Goal: Information Seeking & Learning: Learn about a topic

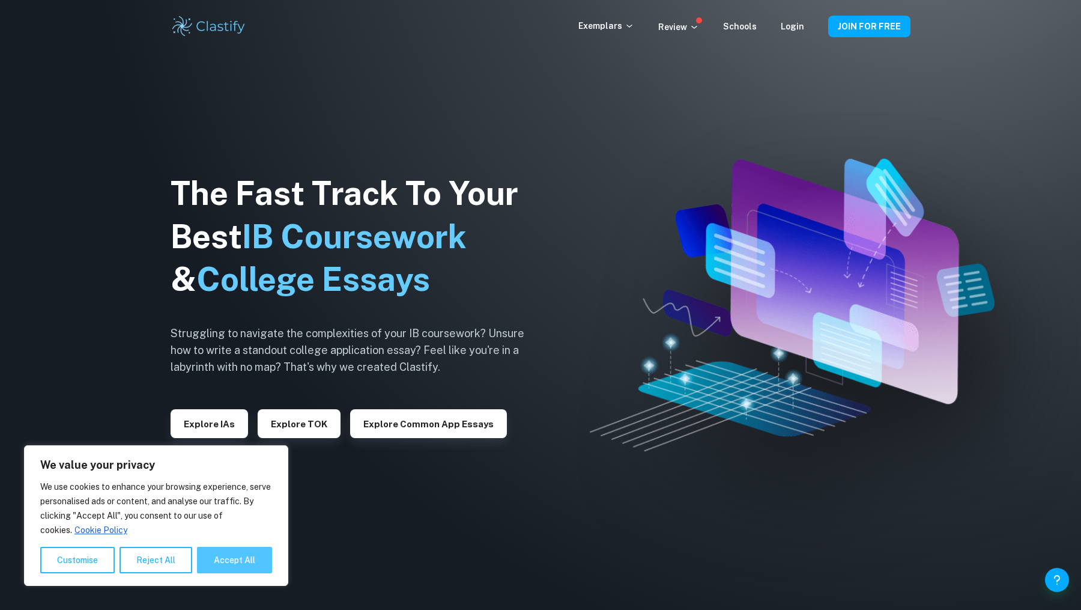
click at [222, 565] on button "Accept All" at bounding box center [234, 560] width 75 height 26
checkbox input "true"
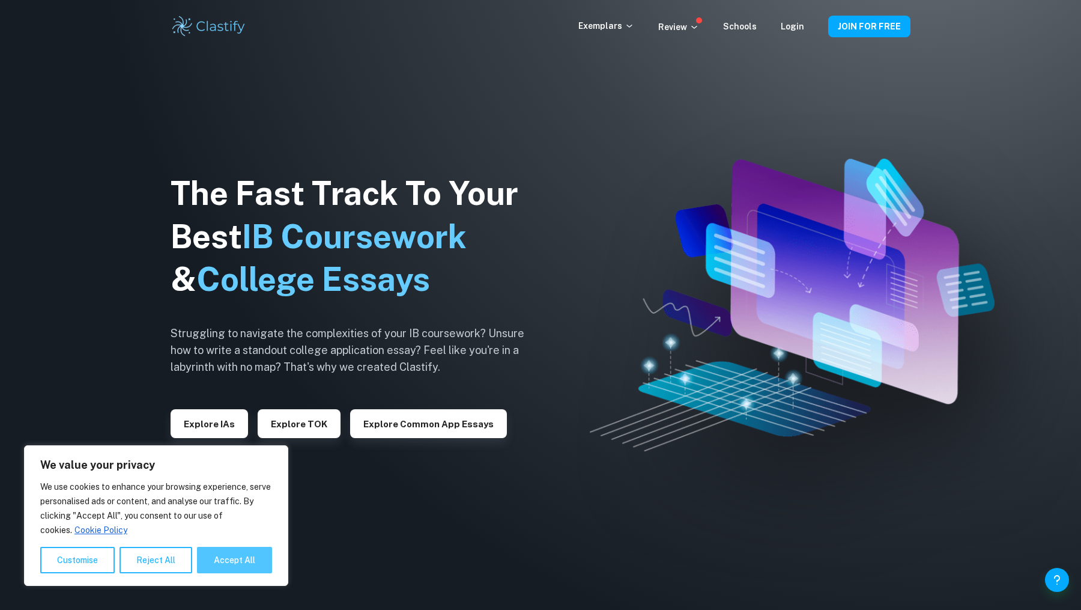
checkbox input "true"
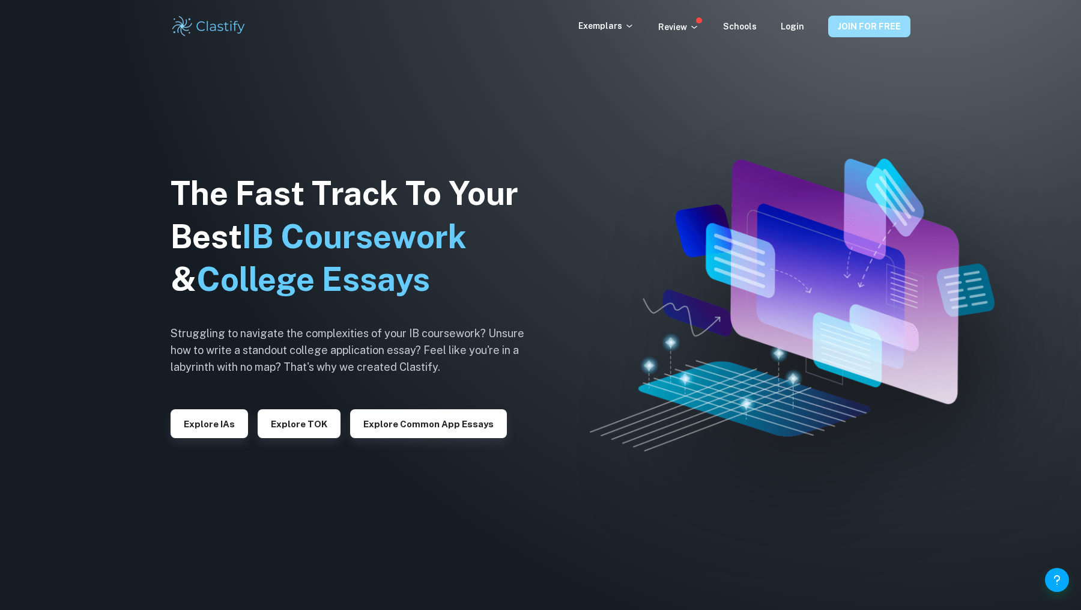
click at [847, 26] on button "JOIN FOR FREE" at bounding box center [869, 27] width 82 height 22
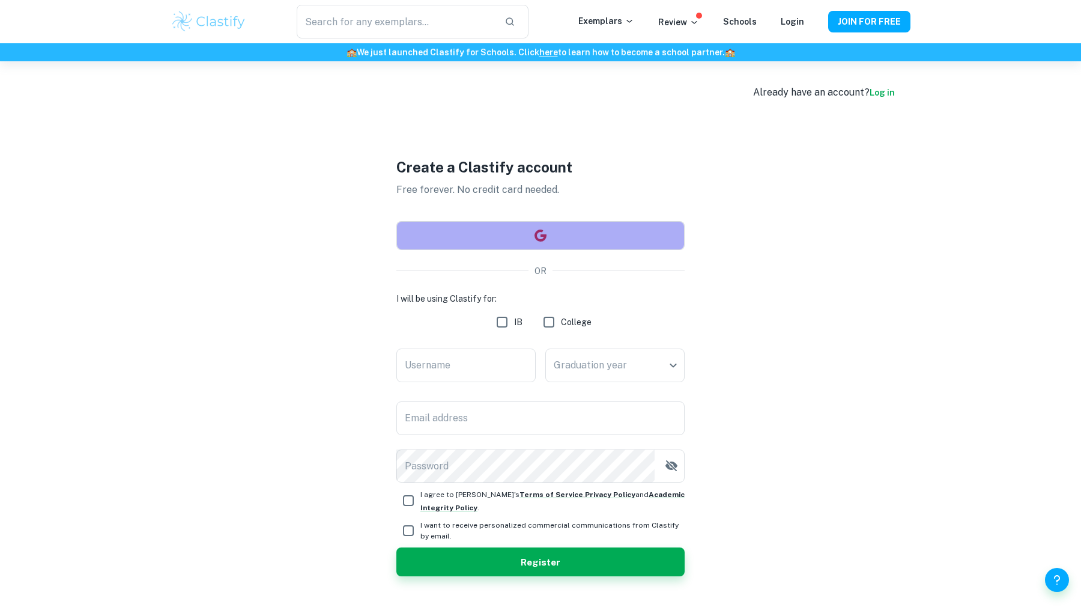
click at [474, 233] on button "button" at bounding box center [540, 235] width 288 height 29
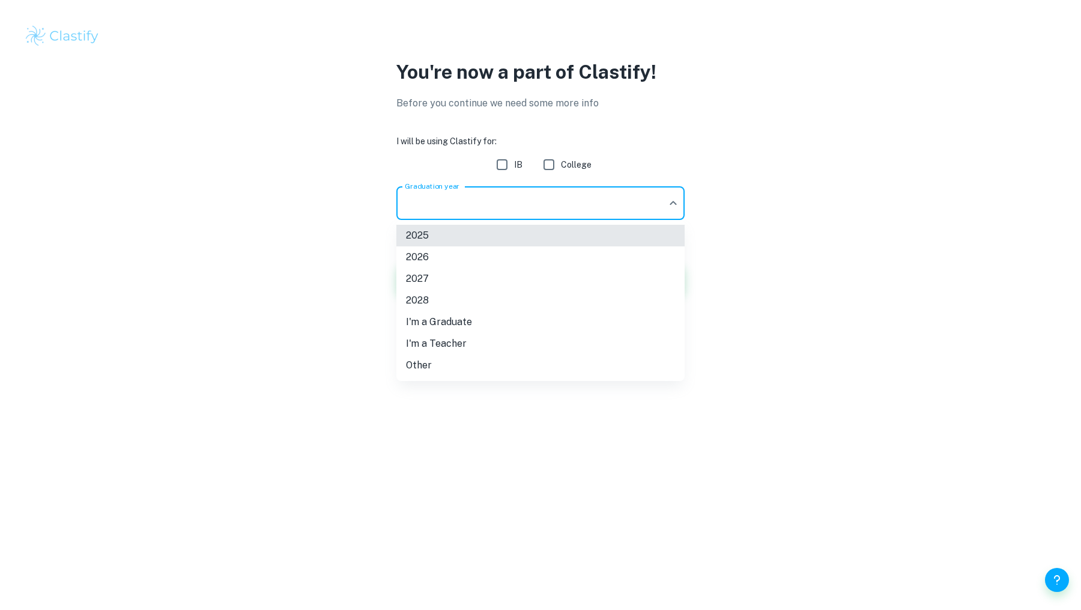
click at [496, 209] on body "We value your privacy We use cookies to enhance your browsing experience, serve…" at bounding box center [540, 305] width 1081 height 610
click at [464, 259] on li "2026" at bounding box center [540, 257] width 288 height 22
type input "2026"
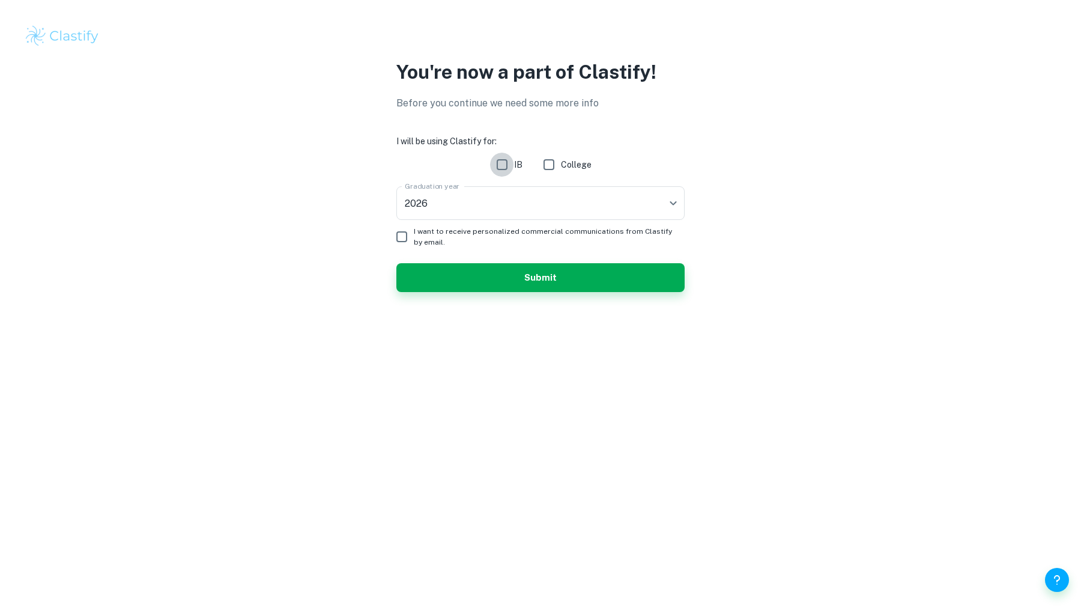
click at [501, 170] on input "IB" at bounding box center [502, 165] width 24 height 24
checkbox input "true"
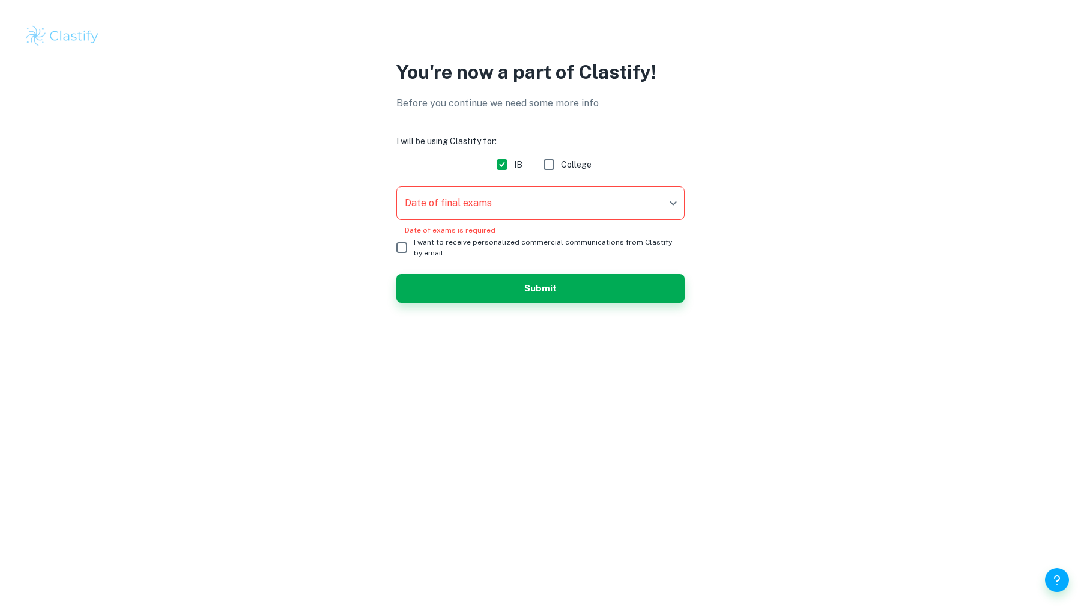
click at [465, 205] on body "We value your privacy We use cookies to enhance your browsing experience, serve…" at bounding box center [540, 305] width 1081 height 610
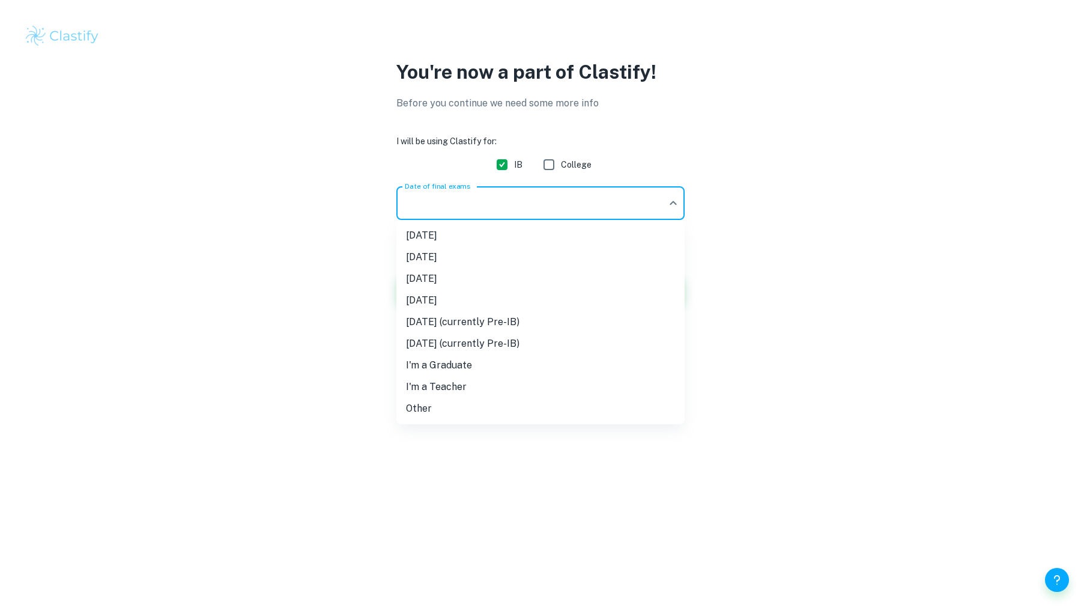
click at [449, 258] on li "[DATE]" at bounding box center [540, 257] width 288 height 22
type input "N25"
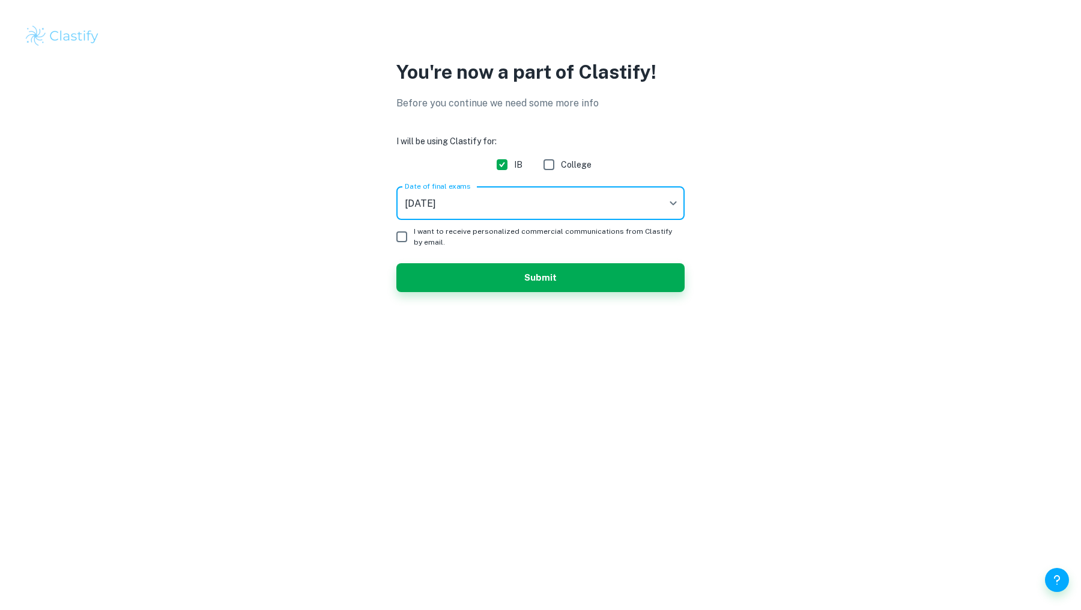
click at [405, 236] on input "I want to receive personalized commercial communications from Clastify by email." at bounding box center [402, 237] width 24 height 24
checkbox input "true"
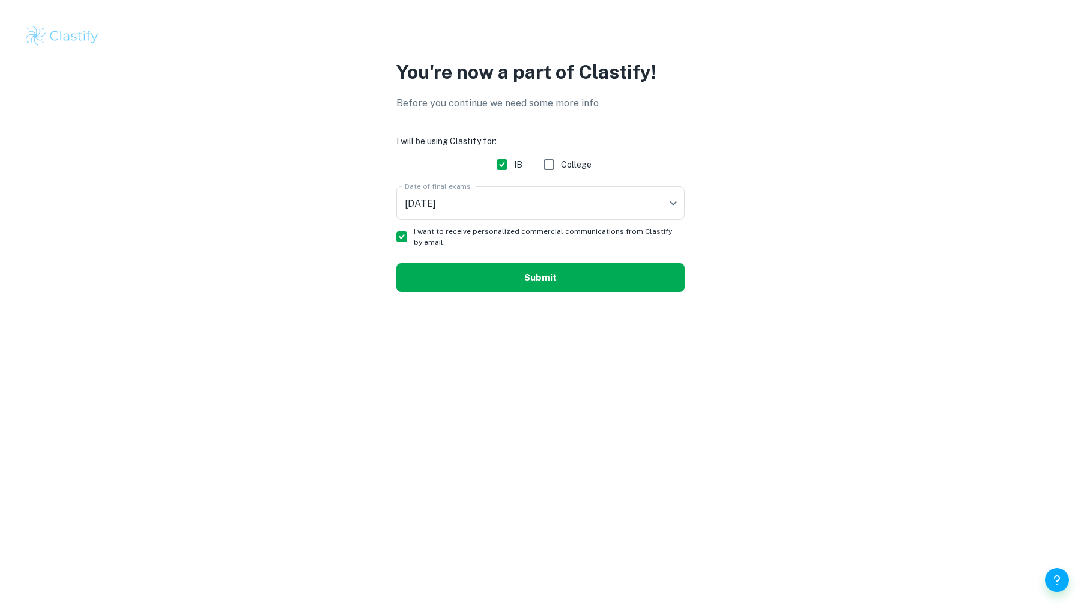
click at [433, 266] on button "Submit" at bounding box center [540, 277] width 288 height 29
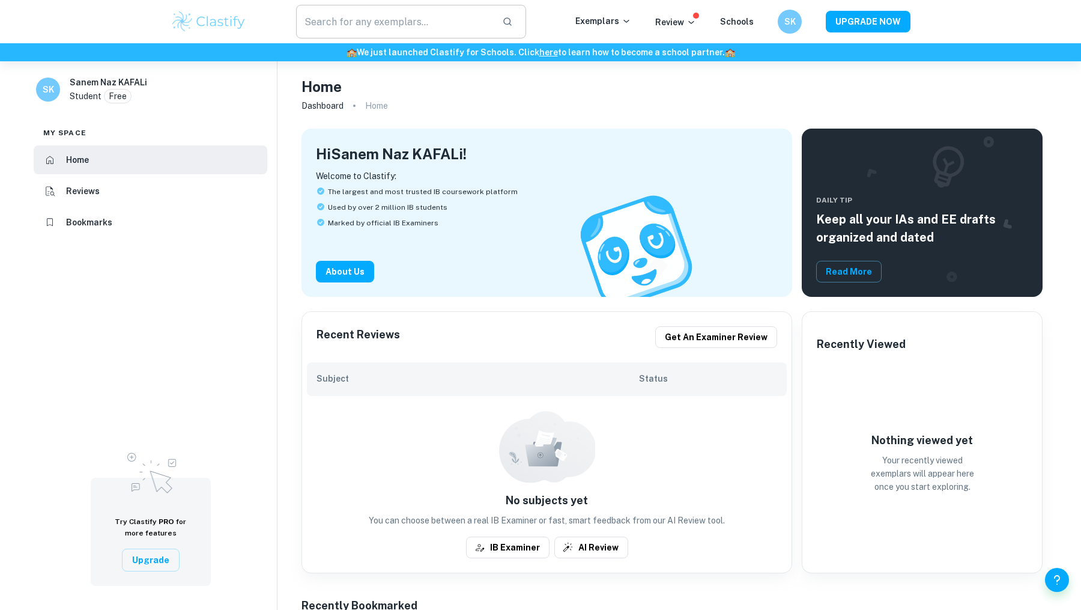
click at [381, 22] on input "text" at bounding box center [394, 22] width 196 height 34
click at [323, 20] on input "psyhology" at bounding box center [394, 22] width 196 height 34
type input "psychology ee"
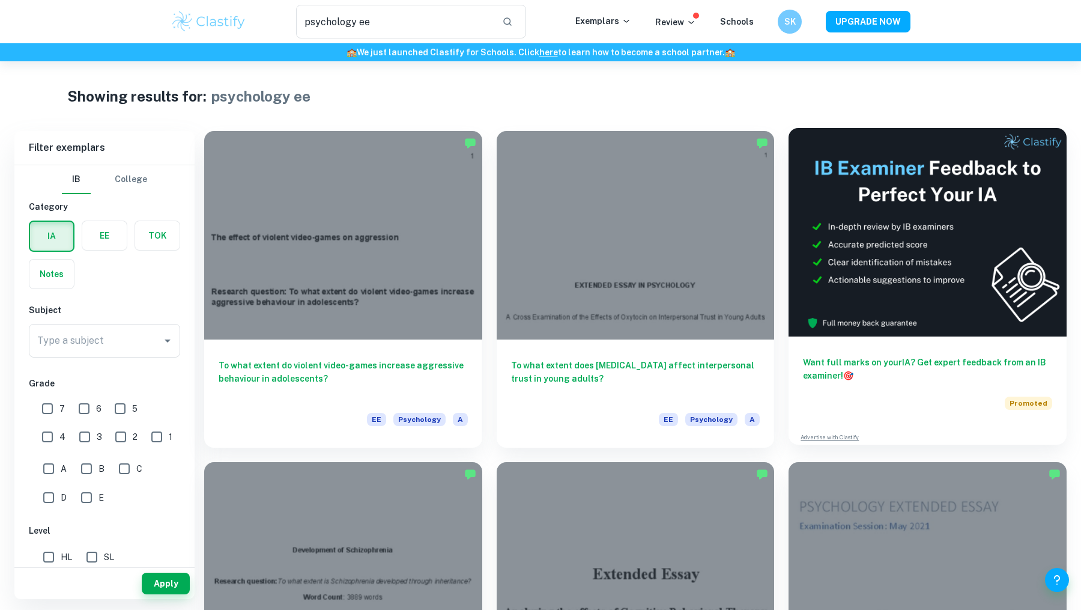
scroll to position [6, 0]
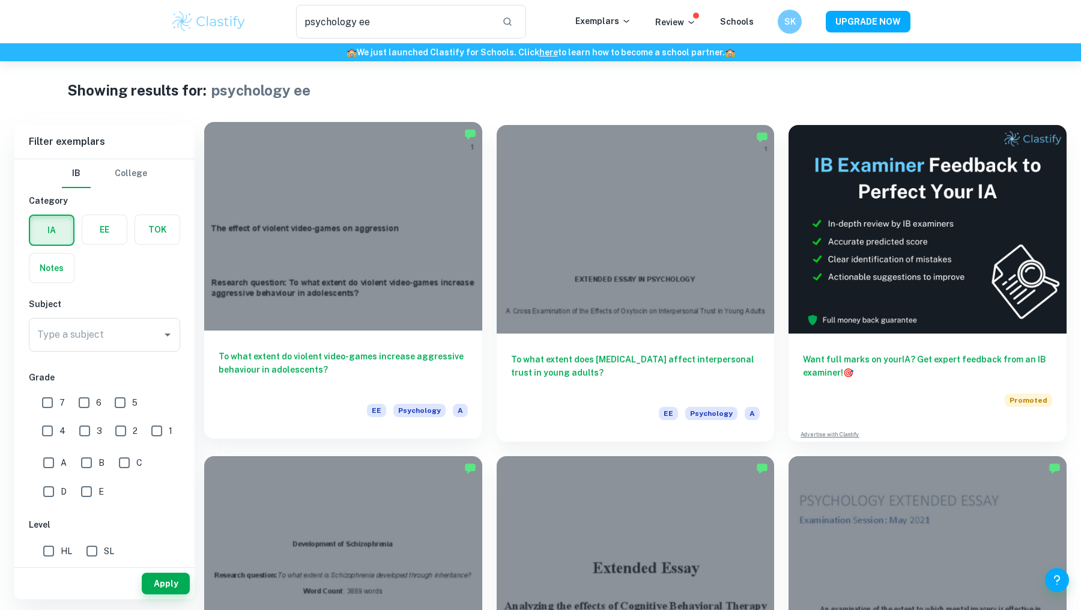
click at [359, 266] on div at bounding box center [343, 226] width 278 height 208
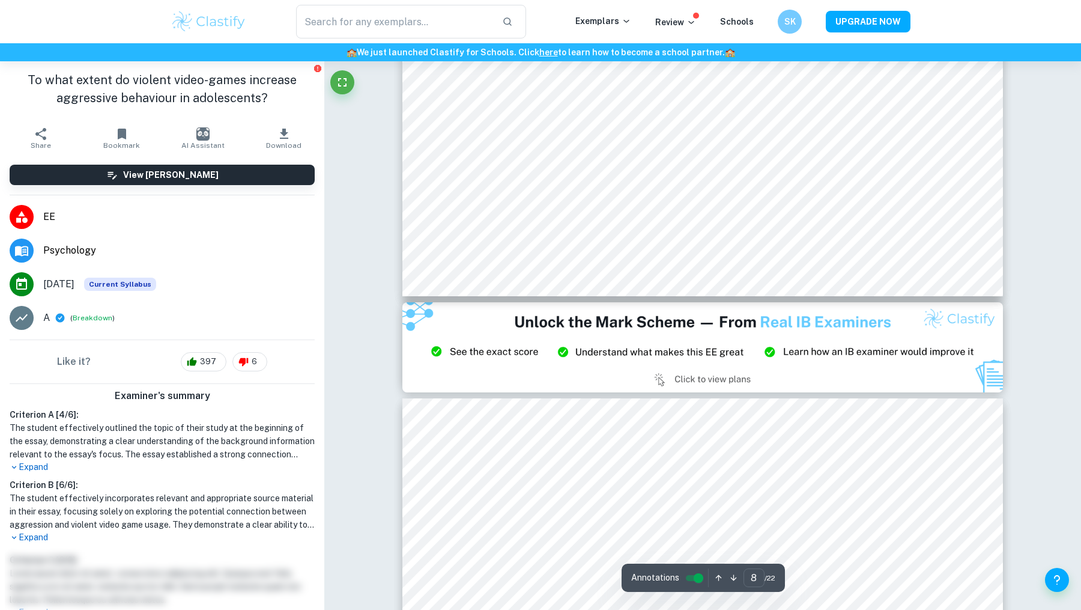
scroll to position [6947, 0]
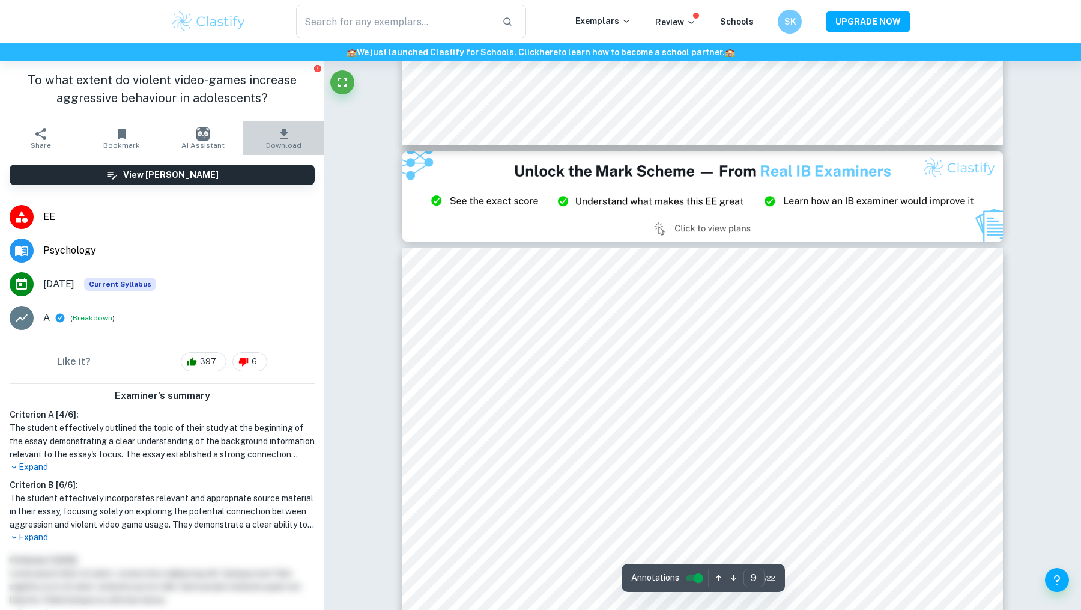
click at [283, 141] on span "Download" at bounding box center [283, 145] width 35 height 8
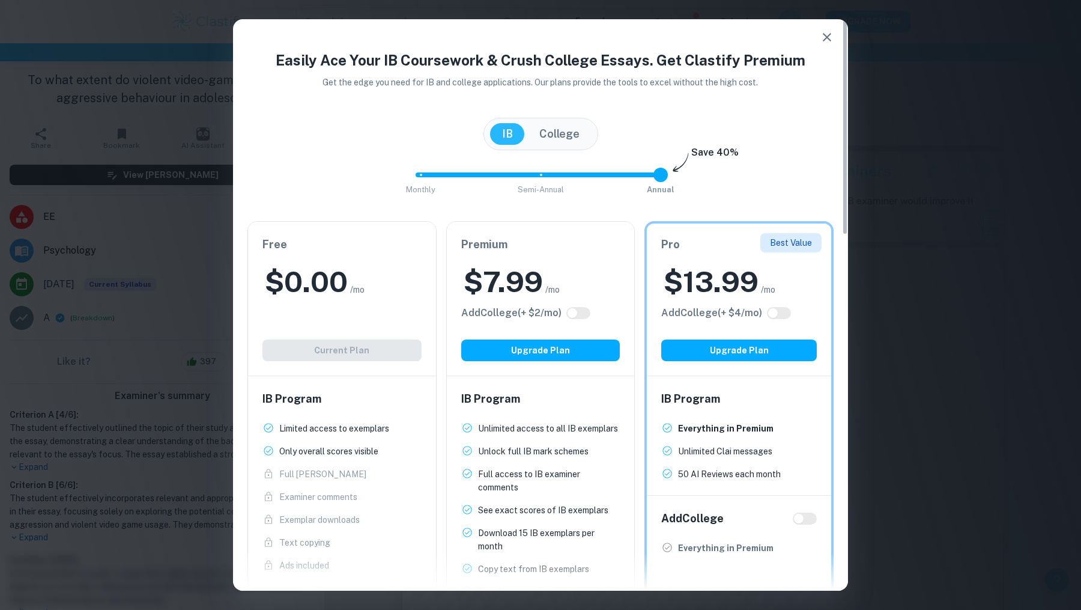
click at [350, 351] on div "Free $ 0.00 /mo Add College (+ $ 2 /mo) Current Plan" at bounding box center [342, 299] width 188 height 154
click at [339, 280] on h2 "$ 0.00" at bounding box center [306, 281] width 83 height 38
click at [828, 34] on icon "button" at bounding box center [827, 37] width 14 height 14
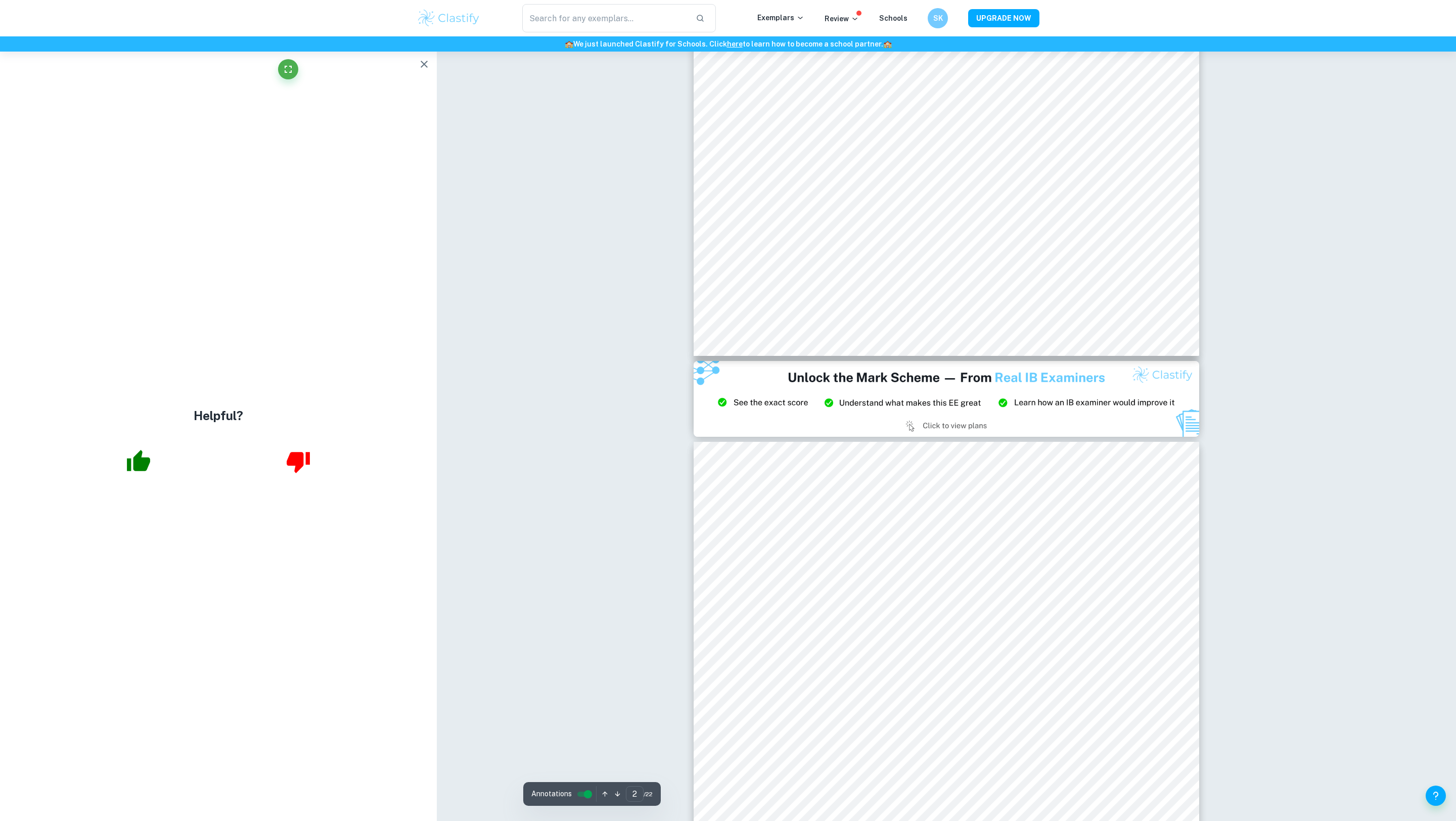
scroll to position [0, 0]
type input "1"
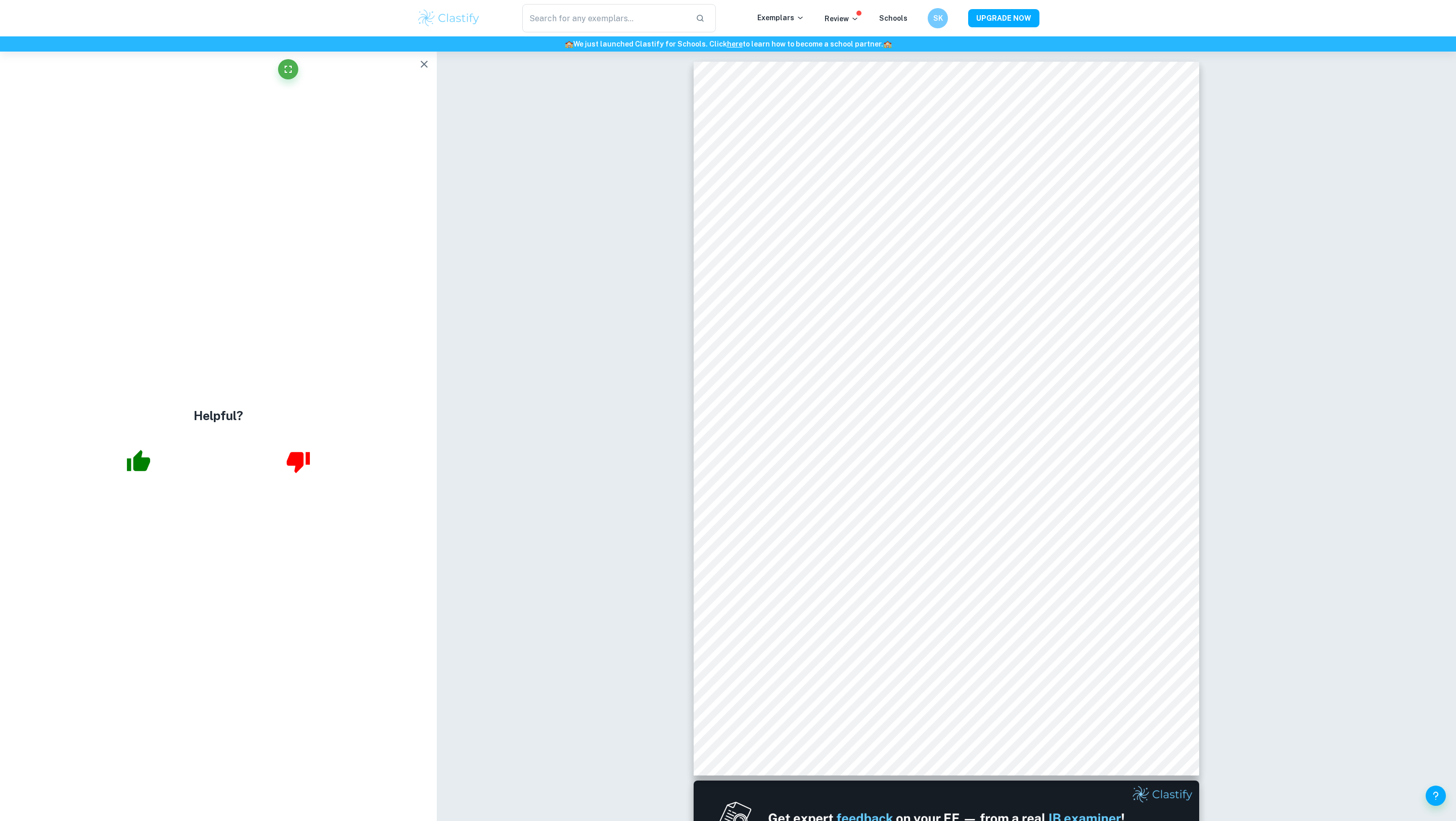
click at [426, 65] on icon "button" at bounding box center [424, 64] width 12 height 12
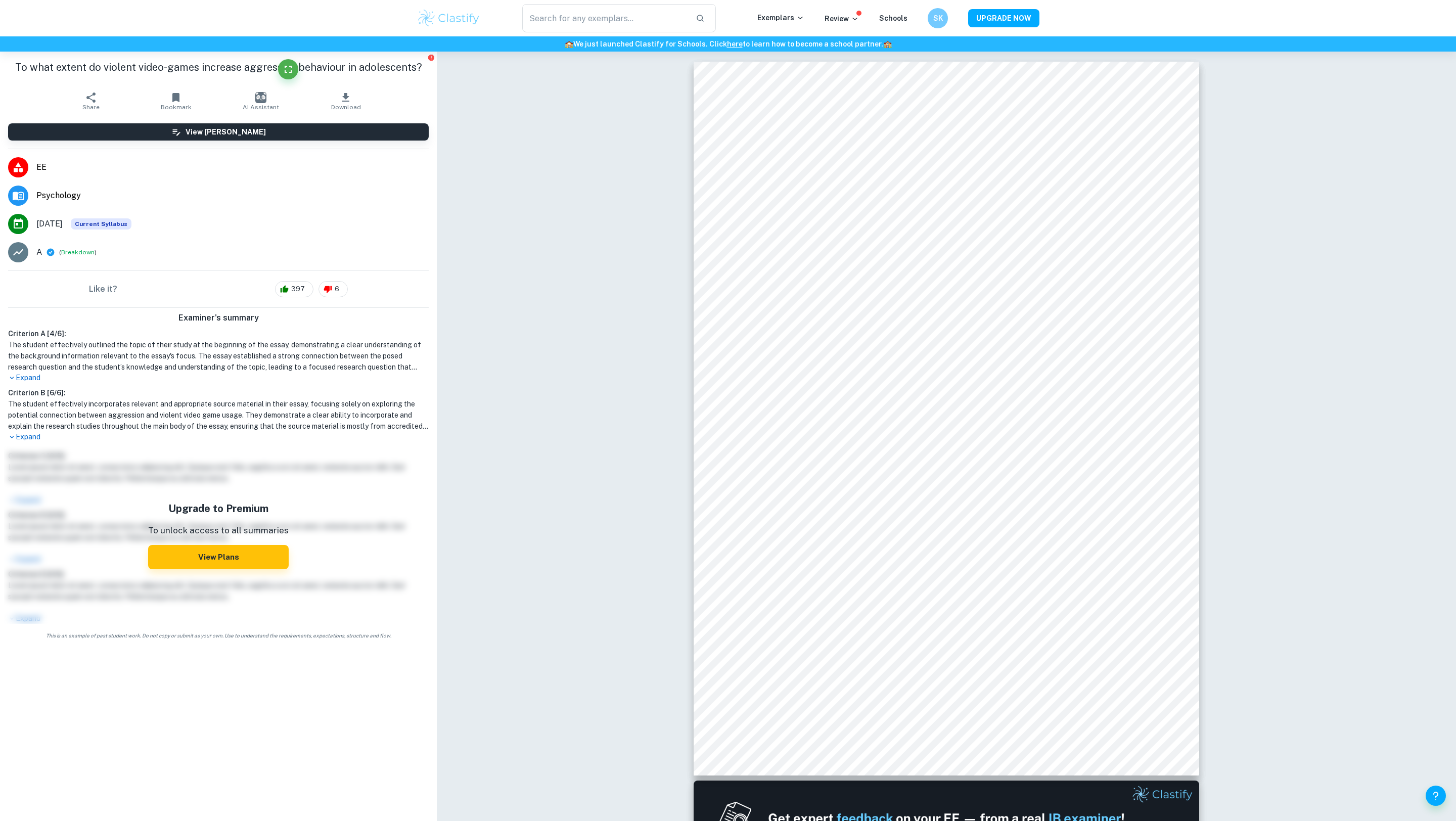
type input "psychology ee"
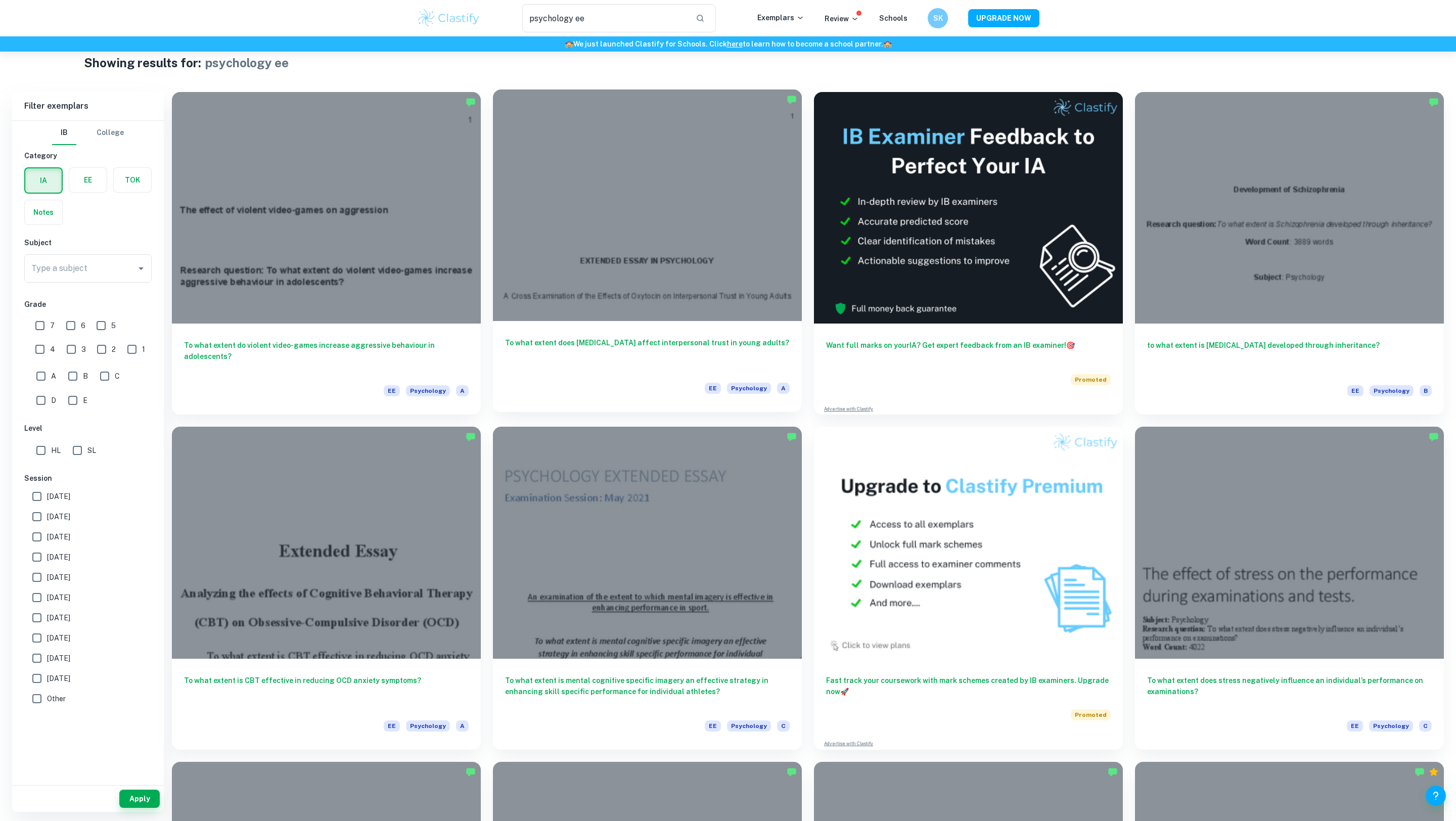
scroll to position [24, 0]
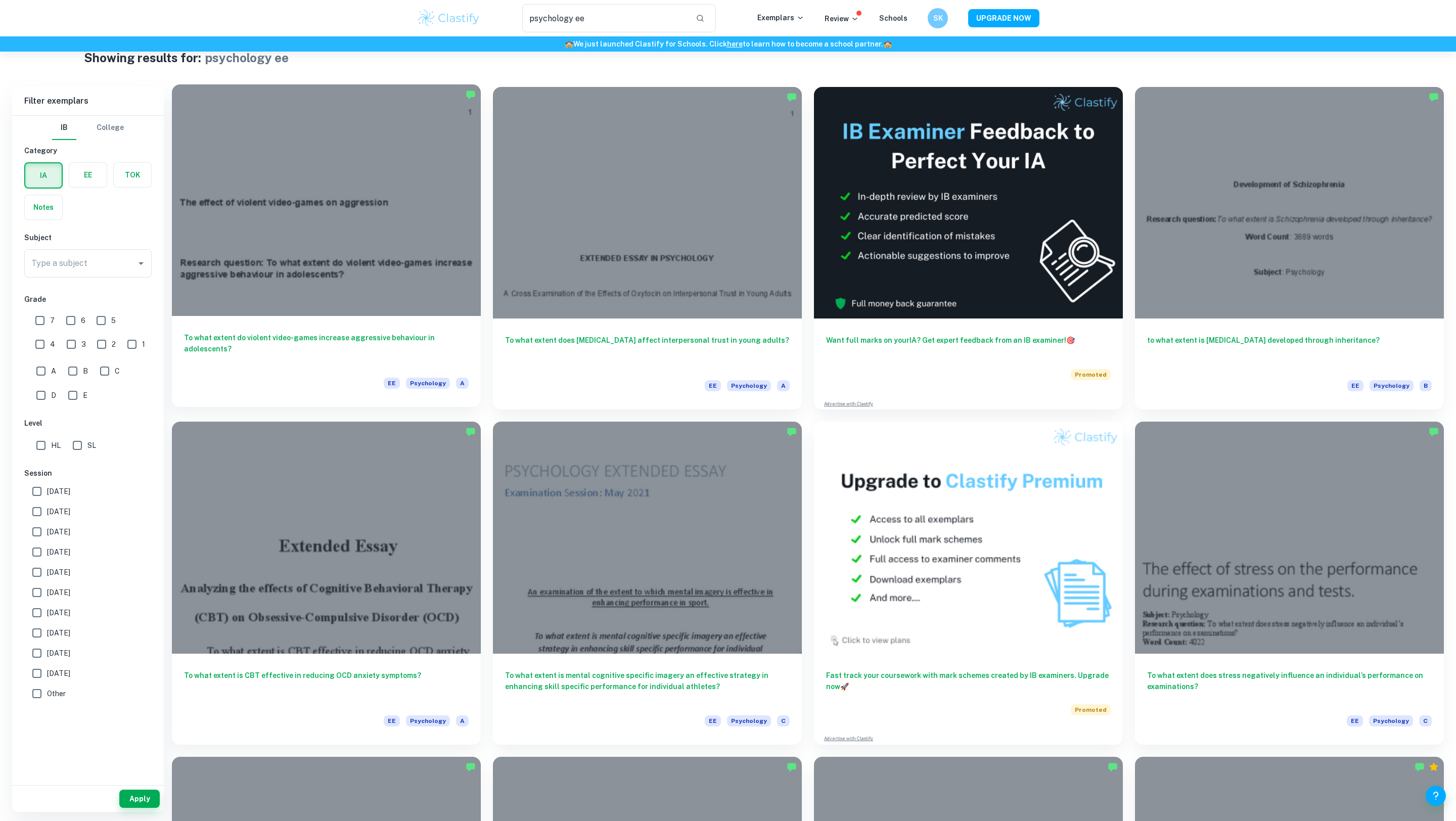
click at [332, 301] on div at bounding box center [326, 200] width 309 height 232
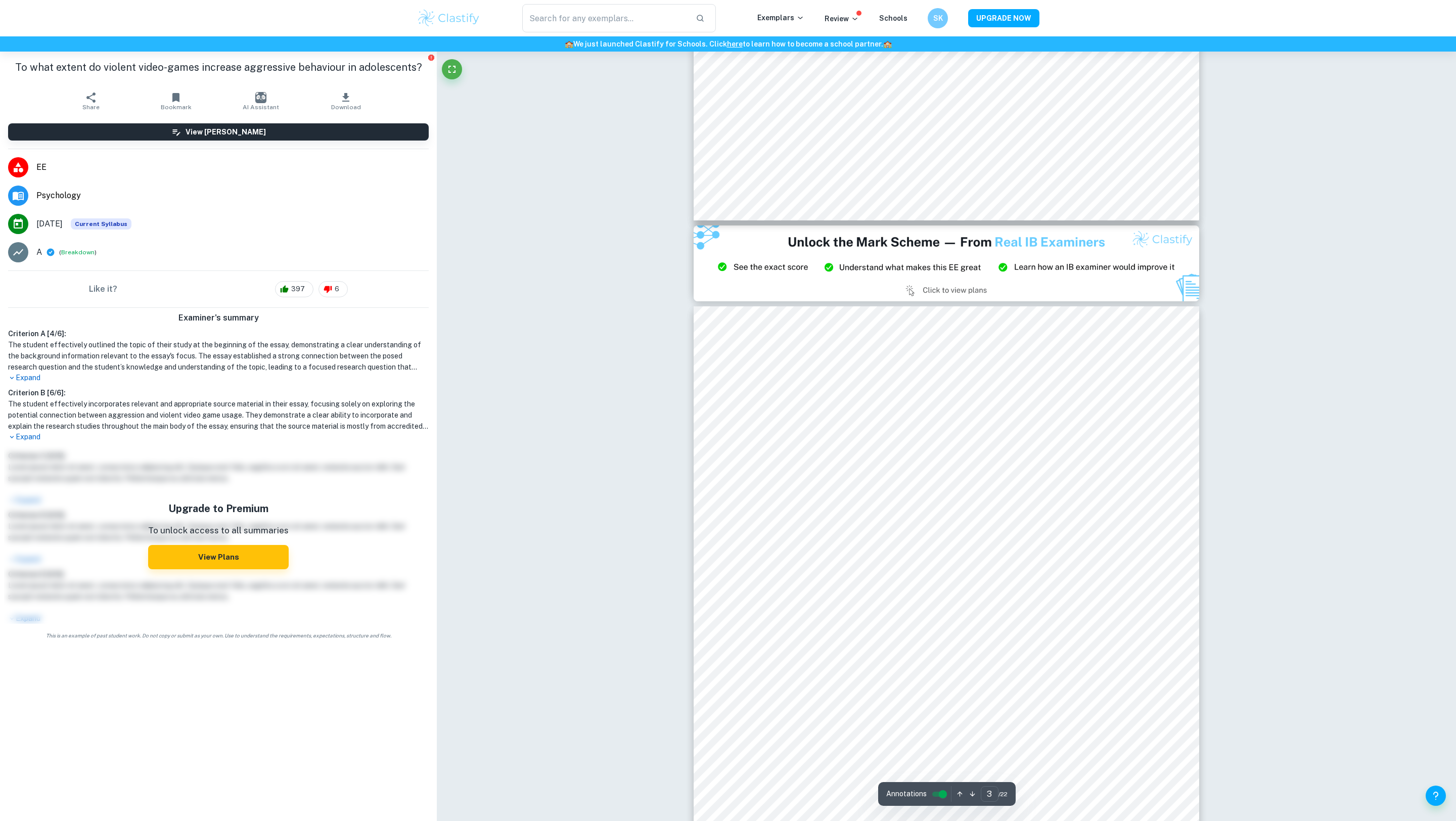
type input "2"
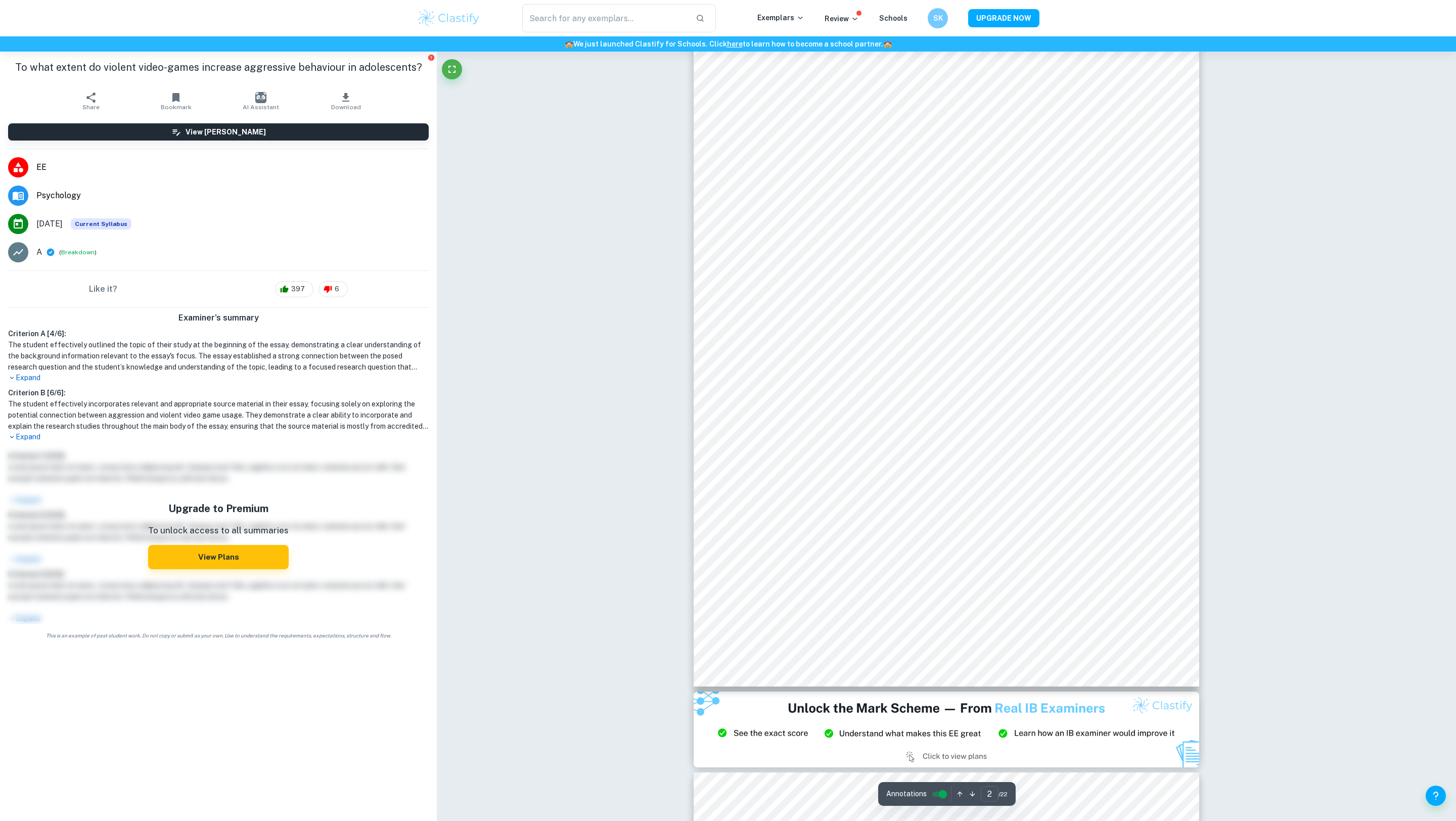
scroll to position [851, 0]
